Goal: Task Accomplishment & Management: Use online tool/utility

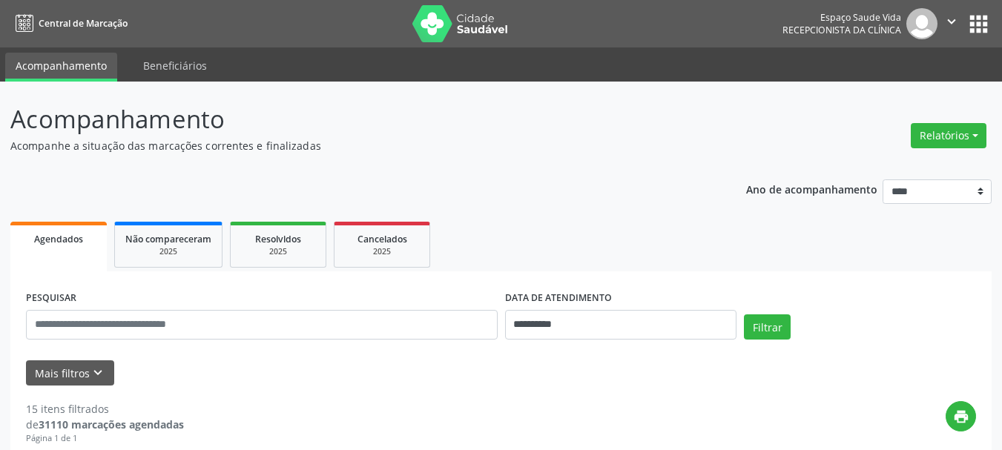
click at [938, 118] on div "Relatórios Agendamentos Procedimentos realizados" at bounding box center [949, 136] width 86 height 36
click at [938, 139] on button "Relatórios" at bounding box center [949, 135] width 76 height 25
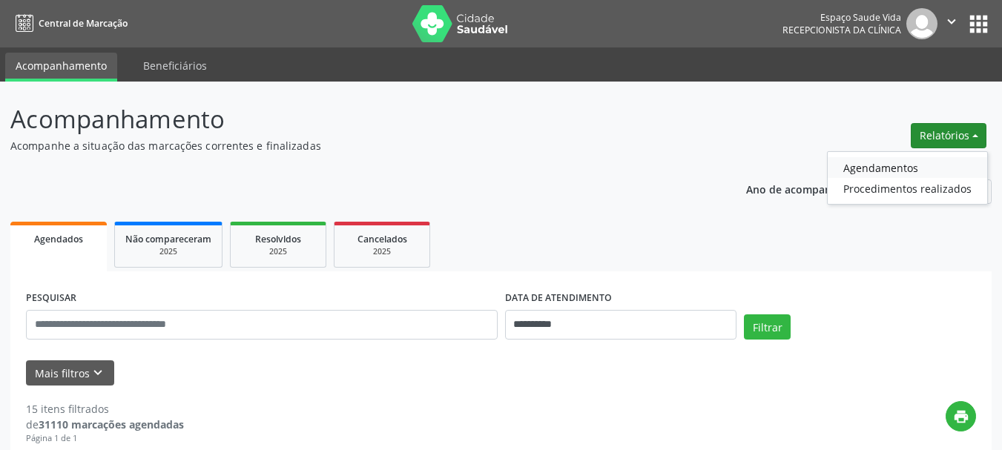
click at [886, 170] on link "Agendamentos" at bounding box center [907, 167] width 159 height 21
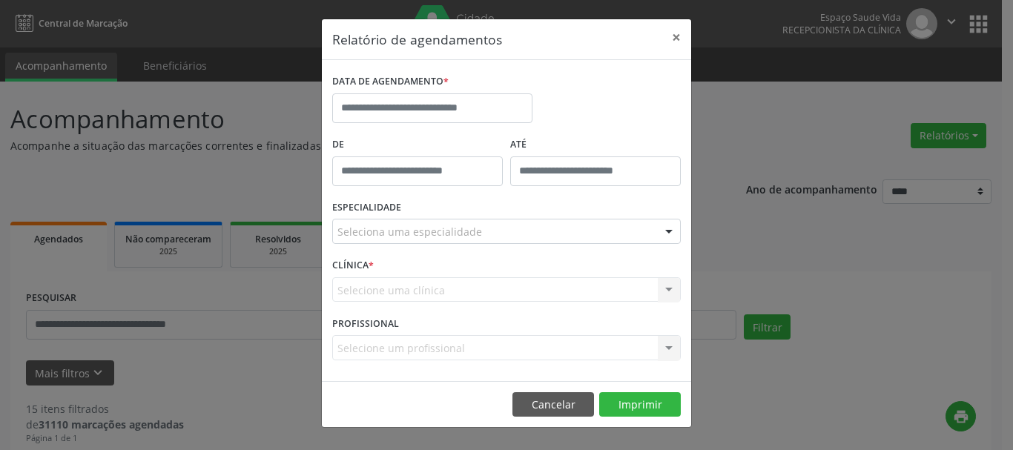
click at [347, 93] on label "DATA DE AGENDAMENTO *" at bounding box center [390, 81] width 116 height 23
click at [357, 106] on input "text" at bounding box center [432, 108] width 200 height 30
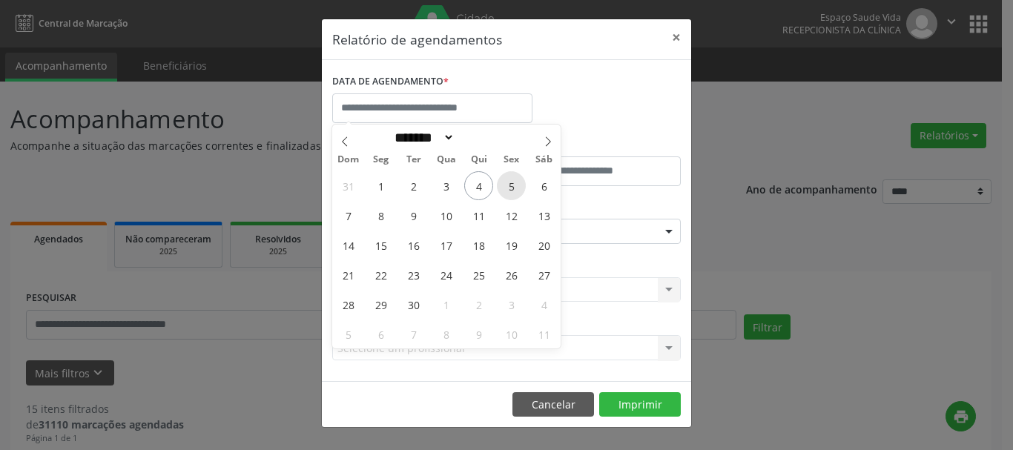
click at [511, 183] on span "5" at bounding box center [511, 185] width 29 height 29
type input "**********"
click at [511, 183] on span "5" at bounding box center [511, 185] width 29 height 29
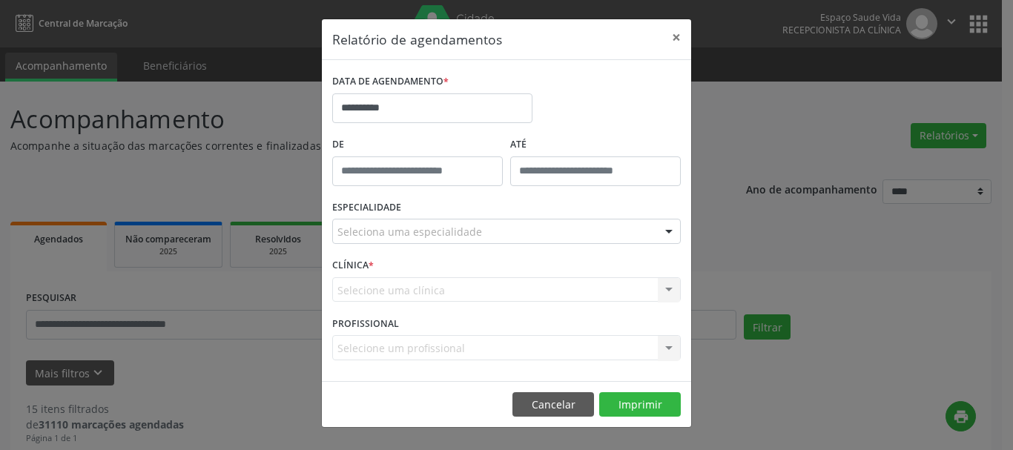
click at [397, 292] on div "Selecione uma clínica Nenhum resultado encontrado para: " " Não há nenhuma opçã…" at bounding box center [506, 289] width 349 height 25
click at [428, 220] on div "Seleciona uma especialidade" at bounding box center [506, 231] width 349 height 25
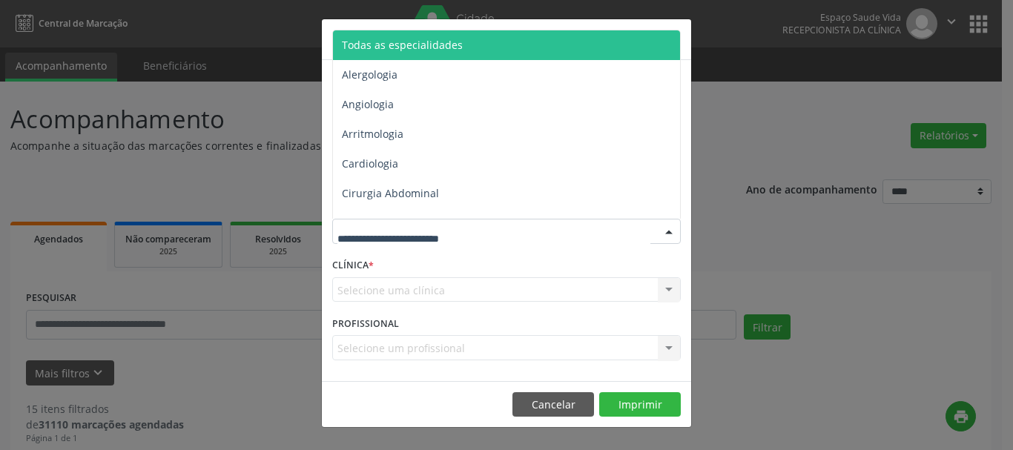
click at [427, 231] on input "text" at bounding box center [493, 239] width 313 height 30
click at [375, 43] on span "Todas as especialidades" at bounding box center [402, 45] width 121 height 14
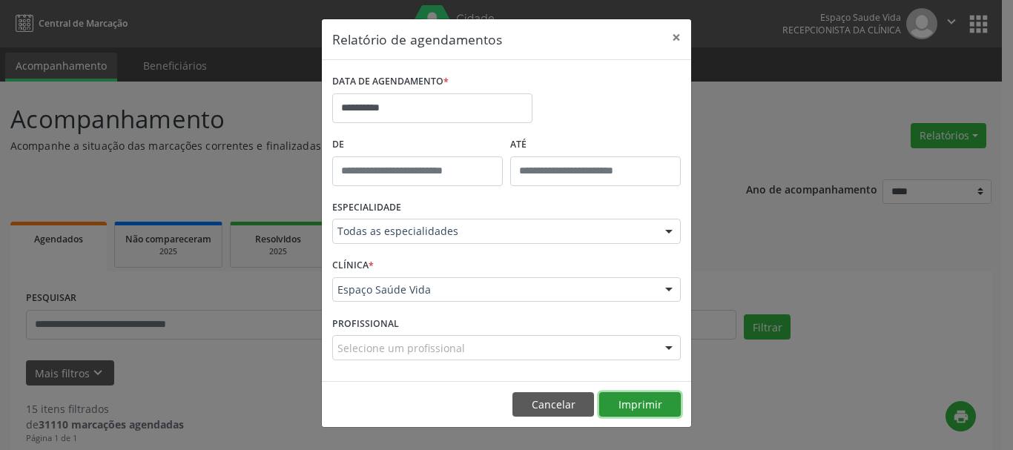
click at [635, 397] on button "Imprimir" at bounding box center [640, 404] width 82 height 25
